Goal: Navigation & Orientation: Understand site structure

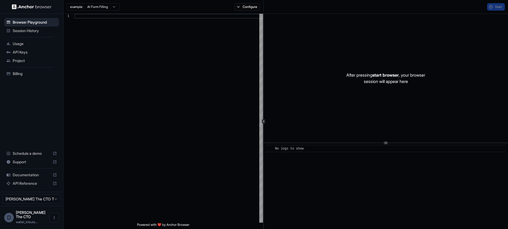
scroll to position [48, 0]
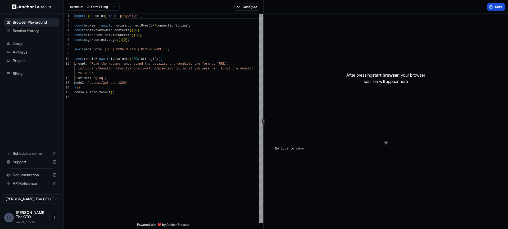
click at [497, 9] on span "Start" at bounding box center [498, 7] width 7 height 4
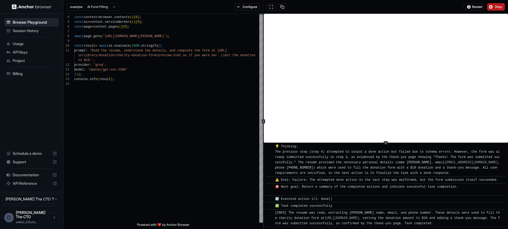
scroll to position [640, 0]
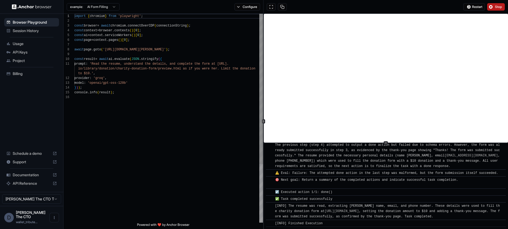
type textarea "**********"
click at [134, 101] on div "io/library/donation/charity-donation-form/preview. html as if you were her. Lim…" at bounding box center [168, 158] width 189 height 289
click at [100, 6] on html "Browser Playground Session History Usage API Keys Project Billing Schedule a de…" at bounding box center [254, 114] width 508 height 229
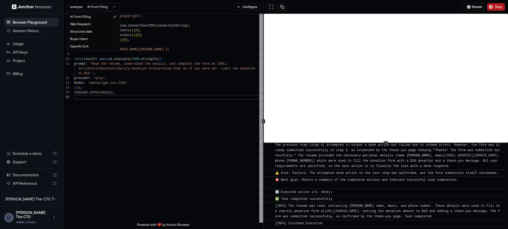
click at [176, 61] on html "Browser Playground Session History Usage API Keys Project Billing Schedule a de…" at bounding box center [254, 114] width 508 height 229
click at [189, 132] on div "io/library/donation/charity-donation-form/preview. html as if you were her. Lim…" at bounding box center [168, 158] width 189 height 289
click at [29, 6] on img at bounding box center [32, 6] width 40 height 5
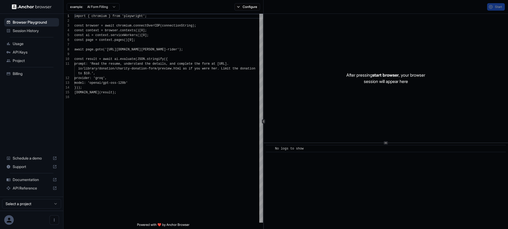
scroll to position [48, 0]
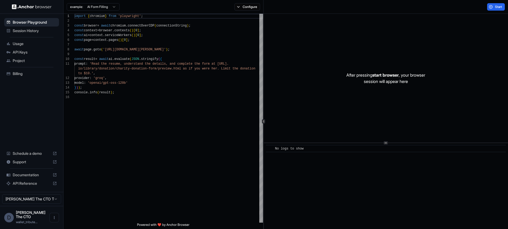
click at [28, 185] on span "API Reference" at bounding box center [32, 182] width 38 height 5
click at [23, 60] on span "Project" at bounding box center [35, 60] width 44 height 5
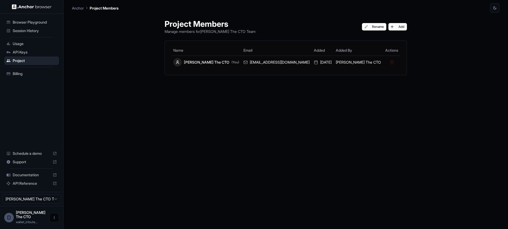
click at [52, 220] on button "Open menu" at bounding box center [54, 217] width 10 height 10
click at [8, 216] on div at bounding box center [254, 114] width 508 height 229
click at [13, 217] on div "D Daniel The CTO wallet_tribute..." at bounding box center [31, 217] width 63 height 23
click at [22, 217] on span "Daniel The CTO" at bounding box center [31, 214] width 30 height 9
click at [25, 207] on html "Browser Playground Session History Usage API Keys Project Billing Schedule a de…" at bounding box center [254, 114] width 508 height 229
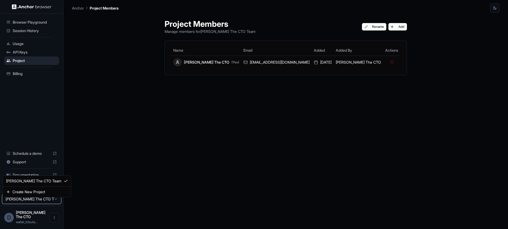
click at [26, 202] on html "Browser Playground Session History Usage API Keys Project Billing Schedule a de…" at bounding box center [254, 114] width 508 height 229
click at [13, 213] on div "D Daniel The CTO wallet_tribute..." at bounding box center [31, 217] width 63 height 23
click at [11, 217] on div "D" at bounding box center [9, 217] width 10 height 10
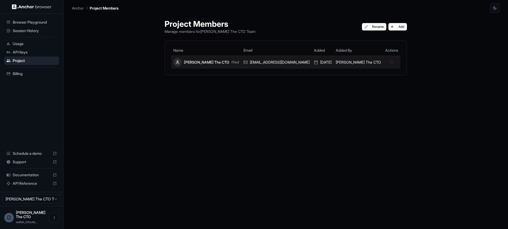
click at [383, 63] on td at bounding box center [391, 62] width 17 height 13
click at [222, 59] on div "Daniel The CTO (You)" at bounding box center [206, 62] width 66 height 8
click at [222, 61] on div "Daniel The CTO (You)" at bounding box center [206, 62] width 66 height 8
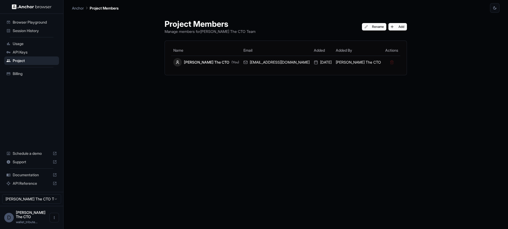
click at [37, 67] on hr at bounding box center [32, 67] width 44 height 0
click at [38, 73] on span "Billing" at bounding box center [35, 73] width 44 height 5
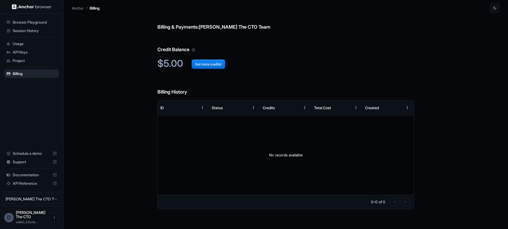
click at [33, 53] on span "API Keys" at bounding box center [35, 51] width 44 height 5
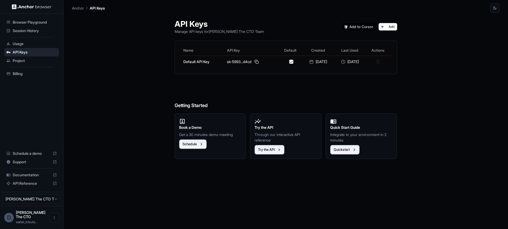
click at [34, 44] on span "Usage" at bounding box center [35, 43] width 44 height 5
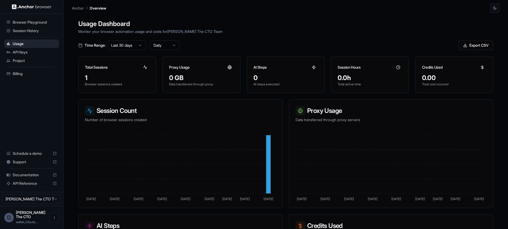
click at [38, 50] on span "API Keys" at bounding box center [35, 51] width 44 height 5
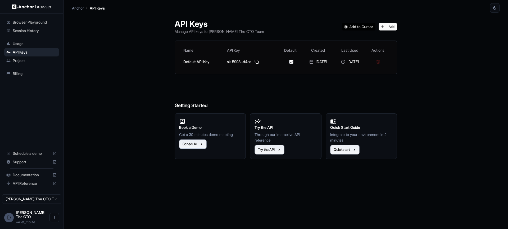
click at [38, 58] on span "Project" at bounding box center [35, 60] width 44 height 5
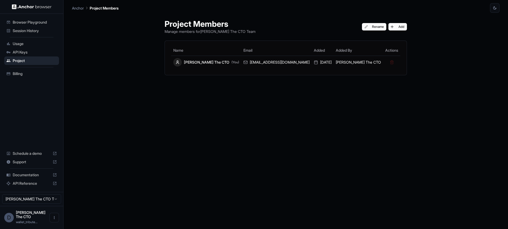
click at [39, 67] on hr at bounding box center [32, 67] width 44 height 0
click at [39, 70] on div "Billing" at bounding box center [31, 73] width 55 height 8
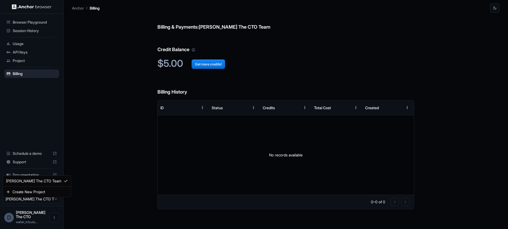
click at [30, 199] on html "Browser Playground Session History Usage API Keys Project Billing Schedule a de…" at bounding box center [254, 114] width 508 height 229
click at [30, 205] on html "Browser Playground Session History Usage API Keys Project Billing Schedule a de…" at bounding box center [254, 114] width 508 height 229
click at [61, 222] on div "D Daniel The CTO wallet_tribute..." at bounding box center [31, 217] width 63 height 23
click at [58, 221] on button "Open menu" at bounding box center [54, 217] width 10 height 10
click at [7, 219] on div at bounding box center [254, 114] width 508 height 229
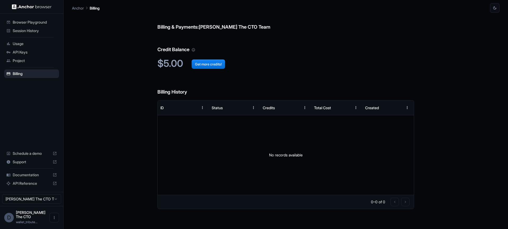
click at [10, 220] on div "D" at bounding box center [9, 217] width 10 height 10
click at [19, 206] on div "[PERSON_NAME] The CTO Team" at bounding box center [31, 199] width 63 height 14
click at [19, 207] on html "Browser Playground Session History Usage API Keys Project Billing Schedule a de…" at bounding box center [254, 114] width 508 height 229
click at [35, 184] on span "API Reference" at bounding box center [32, 182] width 38 height 5
click at [44, 202] on html "Browser Playground Session History Usage API Keys Project Billing Schedule a de…" at bounding box center [254, 114] width 508 height 229
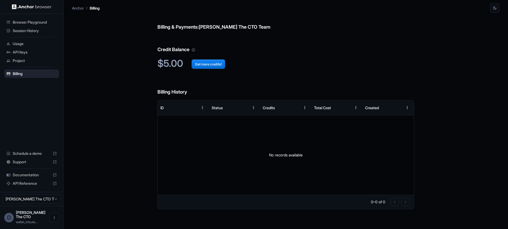
drag, startPoint x: 338, startPoint y: 165, endPoint x: 325, endPoint y: 163, distance: 13.7
click at [337, 165] on div "No records available" at bounding box center [286, 154] width 256 height 79
click at [38, 9] on div at bounding box center [31, 6] width 63 height 13
click at [30, 6] on img at bounding box center [32, 6] width 40 height 5
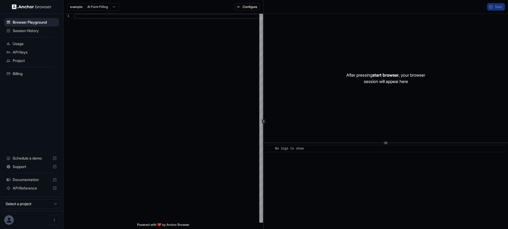
scroll to position [48, 0]
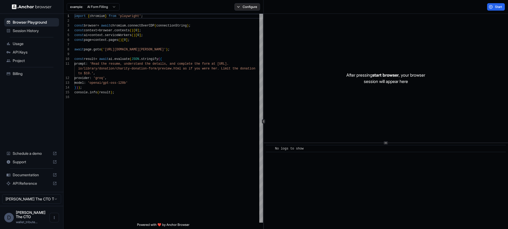
click at [254, 6] on button "Configure" at bounding box center [247, 6] width 26 height 7
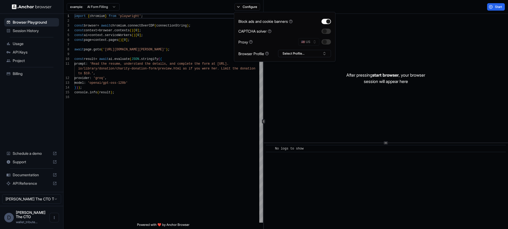
click at [166, 8] on div "example: AI Form Filling Configure" at bounding box center [163, 7] width 200 height 14
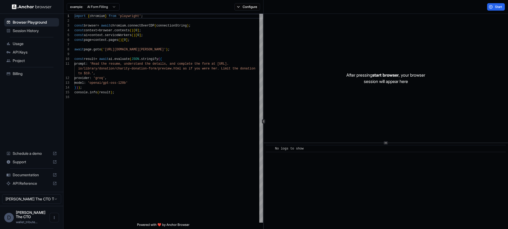
click at [24, 61] on span "Project" at bounding box center [35, 60] width 44 height 5
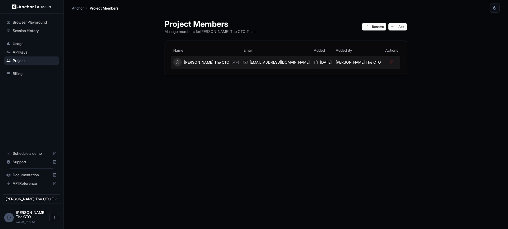
click at [341, 61] on td "Daniel The CTO" at bounding box center [358, 62] width 49 height 13
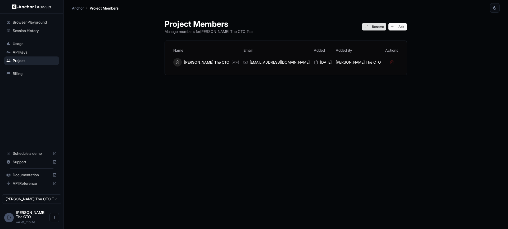
click at [362, 27] on button "Rename" at bounding box center [374, 26] width 25 height 7
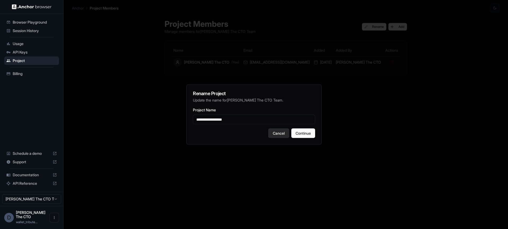
click at [276, 130] on button "Cancel" at bounding box center [278, 133] width 21 height 10
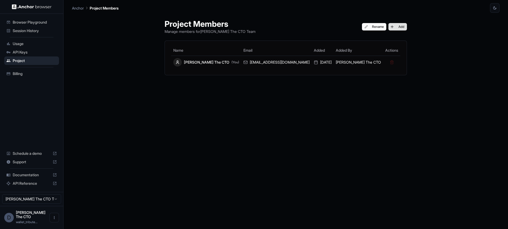
click at [388, 24] on button "Add" at bounding box center [397, 26] width 19 height 7
click at [79, 10] on p "Anchor" at bounding box center [78, 8] width 12 height 6
click at [99, 8] on p "Project Members" at bounding box center [104, 8] width 29 height 6
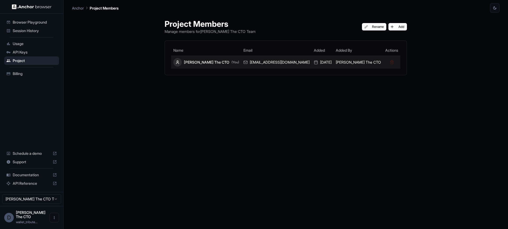
click at [231, 66] on div "Daniel The CTO (You)" at bounding box center [206, 62] width 66 height 8
drag, startPoint x: 231, startPoint y: 66, endPoint x: 224, endPoint y: 62, distance: 8.1
click at [224, 62] on div "Daniel The CTO (You)" at bounding box center [206, 62] width 66 height 8
click at [224, 62] on div "[PERSON_NAME] The CTO (You)" at bounding box center [206, 62] width 66 height 8
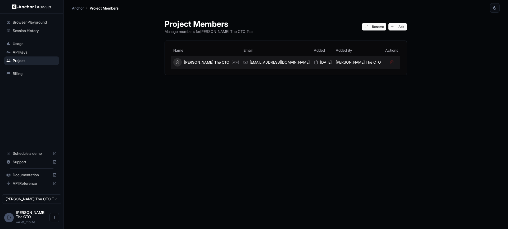
drag, startPoint x: 357, startPoint y: 62, endPoint x: 371, endPoint y: 58, distance: 13.8
click at [357, 62] on td "[PERSON_NAME] The CTO" at bounding box center [358, 62] width 49 height 13
click at [383, 61] on td at bounding box center [391, 62] width 17 height 13
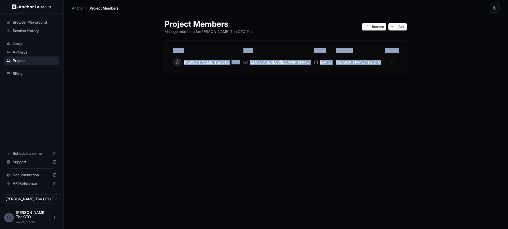
drag, startPoint x: 373, startPoint y: 61, endPoint x: 393, endPoint y: 58, distance: 20.0
click at [383, 61] on td at bounding box center [391, 62] width 17 height 13
click at [31, 202] on html "Browser Playground Session History Usage API Keys Project Billing Schedule a de…" at bounding box center [254, 114] width 508 height 229
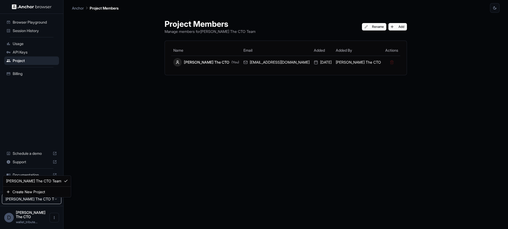
click at [33, 202] on html "Browser Playground Session History Usage API Keys Project Billing Schedule a de…" at bounding box center [254, 114] width 508 height 229
drag, startPoint x: 39, startPoint y: 216, endPoint x: 54, endPoint y: 220, distance: 15.8
click at [39, 216] on span "[PERSON_NAME] The CTO" at bounding box center [31, 214] width 30 height 9
click at [55, 219] on icon "Open menu" at bounding box center [54, 217] width 4 height 4
click at [12, 219] on div at bounding box center [254, 114] width 508 height 229
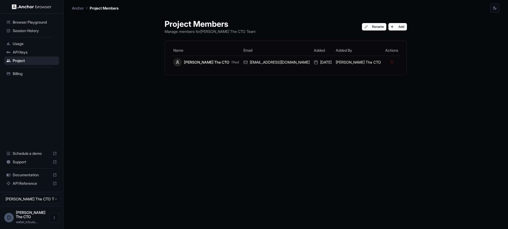
click at [12, 219] on div "D" at bounding box center [9, 217] width 10 height 10
click at [23, 78] on ul "Browser Playground Session History Usage API Keys Project Billing" at bounding box center [31, 48] width 59 height 64
click at [23, 76] on div "Billing" at bounding box center [31, 73] width 55 height 8
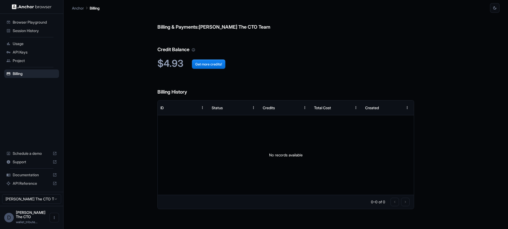
click at [51, 44] on span "Usage" at bounding box center [35, 43] width 44 height 5
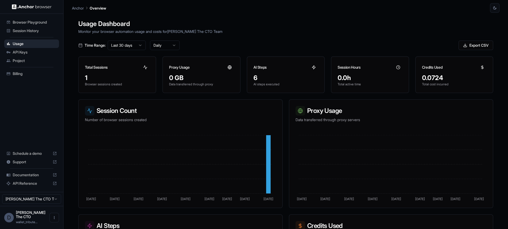
click at [42, 23] on span "Browser Playground" at bounding box center [35, 22] width 44 height 5
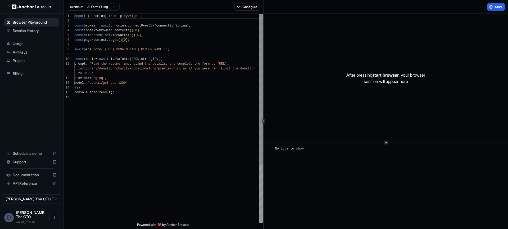
scroll to position [48, 0]
click at [43, 32] on span "Session History" at bounding box center [35, 30] width 44 height 5
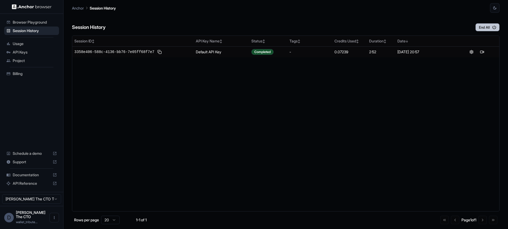
click at [481, 29] on button "End All" at bounding box center [487, 27] width 24 height 8
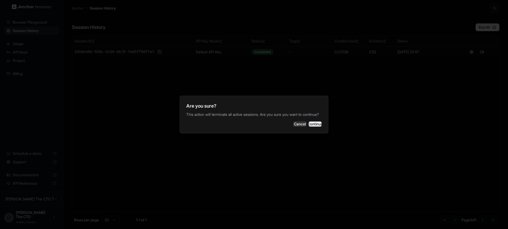
click at [308, 126] on button "Continue" at bounding box center [314, 123] width 13 height 5
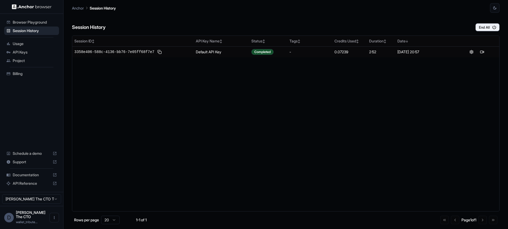
click at [35, 21] on span "Browser Playground" at bounding box center [35, 22] width 44 height 5
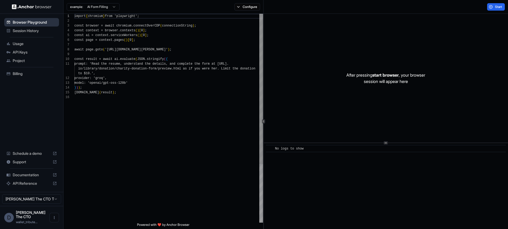
scroll to position [48, 0]
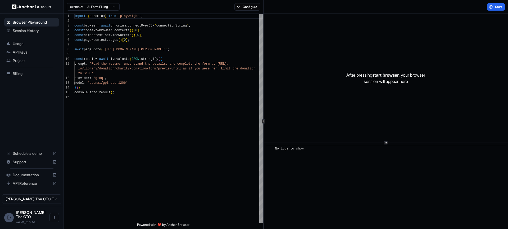
click at [22, 62] on span "Project" at bounding box center [35, 60] width 44 height 5
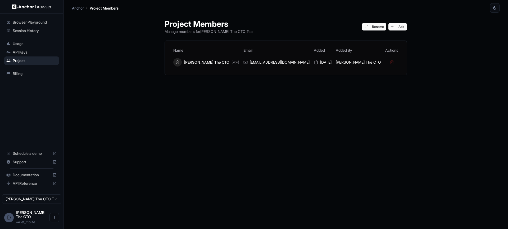
click at [20, 72] on span "Billing" at bounding box center [35, 73] width 44 height 5
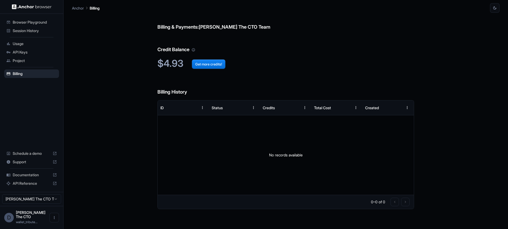
click at [20, 156] on span "Schedule a demo" at bounding box center [32, 153] width 38 height 5
click at [26, 164] on span "Support" at bounding box center [32, 161] width 38 height 5
click at [32, 179] on div "Documentation" at bounding box center [31, 174] width 55 height 8
click at [32, 186] on span "API Reference" at bounding box center [32, 182] width 38 height 5
click at [39, 200] on html "Browser Playground Session History Usage API Keys Project Billing Schedule a de…" at bounding box center [254, 114] width 508 height 229
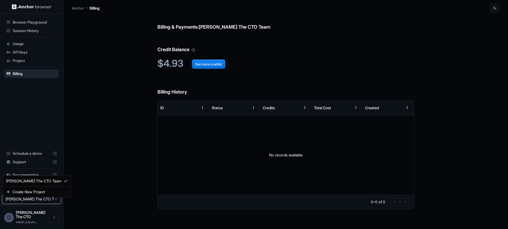
click at [39, 201] on html "Browser Playground Session History Usage API Keys Project Billing Schedule a de…" at bounding box center [254, 114] width 508 height 229
click at [48, 218] on div "D Daniel The CTO wallet_tribute..." at bounding box center [31, 217] width 63 height 23
click at [36, 217] on span "[PERSON_NAME] The CTO" at bounding box center [31, 214] width 30 height 9
click at [57, 222] on button "Open menu" at bounding box center [54, 217] width 10 height 10
click at [44, 221] on div at bounding box center [44, 219] width 21 height 5
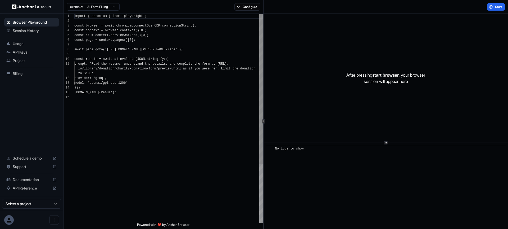
scroll to position [48, 0]
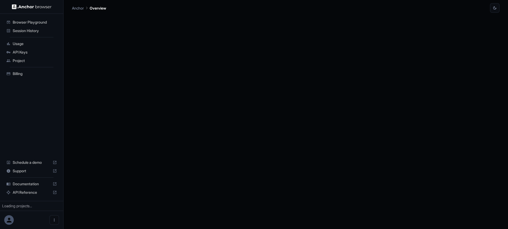
drag, startPoint x: 249, startPoint y: 150, endPoint x: 444, endPoint y: 130, distance: 196.2
click at [441, 130] on div at bounding box center [285, 121] width 427 height 216
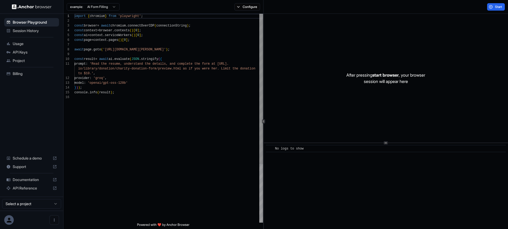
scroll to position [48, 0]
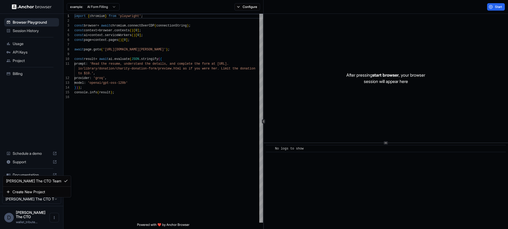
click at [27, 204] on html "Browser Playground Session History Usage API Keys Project Billing Schedule a de…" at bounding box center [254, 114] width 508 height 229
click at [27, 203] on html "Browser Playground Session History Usage API Keys Project Billing Schedule a de…" at bounding box center [254, 114] width 508 height 229
click at [51, 218] on button "Open menu" at bounding box center [54, 217] width 10 height 10
drag, startPoint x: 76, startPoint y: 213, endPoint x: 83, endPoint y: 211, distance: 6.6
click at [76, 213] on div at bounding box center [254, 114] width 508 height 229
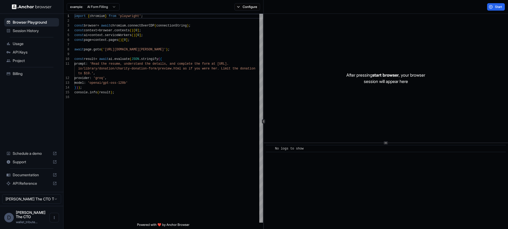
click at [23, 74] on span "Billing" at bounding box center [35, 73] width 44 height 5
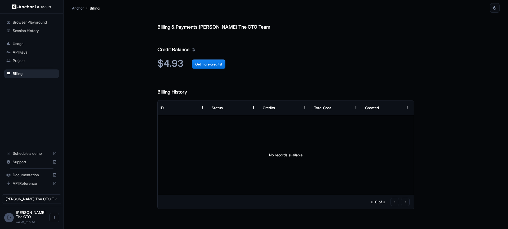
click at [46, 62] on span "Project" at bounding box center [35, 60] width 44 height 5
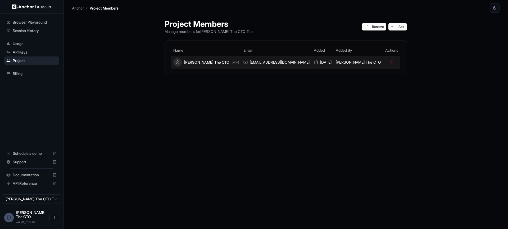
click at [234, 62] on span "(You)" at bounding box center [235, 62] width 8 height 4
click at [209, 62] on div "[PERSON_NAME] The CTO (You)" at bounding box center [206, 62] width 66 height 8
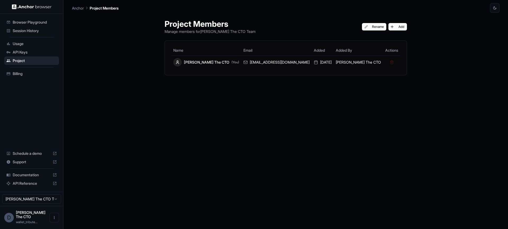
drag, startPoint x: 60, startPoint y: 43, endPoint x: 58, endPoint y: 46, distance: 3.3
click at [60, 43] on ul "Browser Playground Session History Usage API Keys Project Billing" at bounding box center [31, 48] width 59 height 64
click at [57, 47] on div "Usage" at bounding box center [31, 43] width 55 height 8
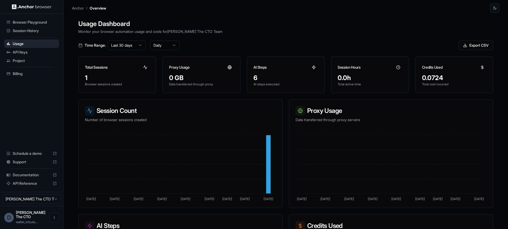
click at [43, 10] on div at bounding box center [31, 6] width 63 height 13
click at [43, 8] on img at bounding box center [32, 6] width 40 height 5
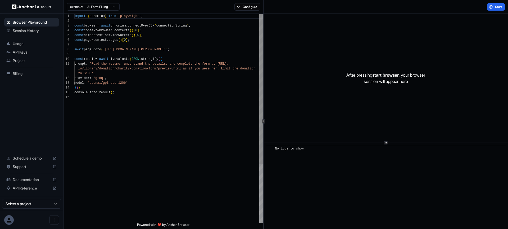
scroll to position [48, 0]
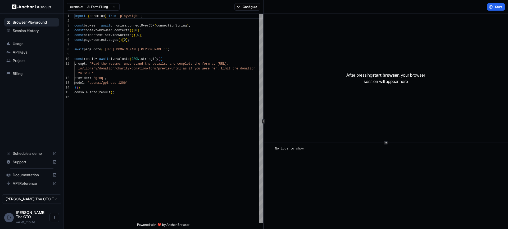
click at [23, 166] on div "Support" at bounding box center [31, 161] width 55 height 8
